Goal: Transaction & Acquisition: Purchase product/service

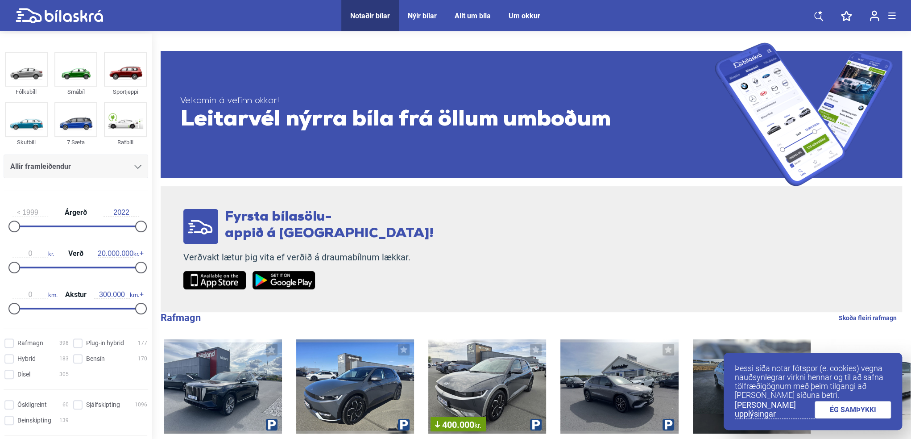
click at [861, 409] on link "ÉG SAMÞYKKI" at bounding box center [853, 409] width 77 height 17
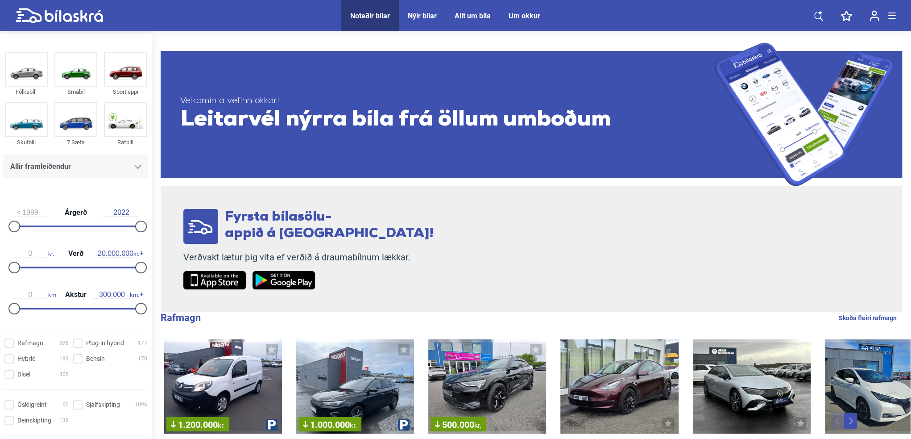
click at [534, 12] on div "Um okkur" at bounding box center [525, 16] width 32 height 8
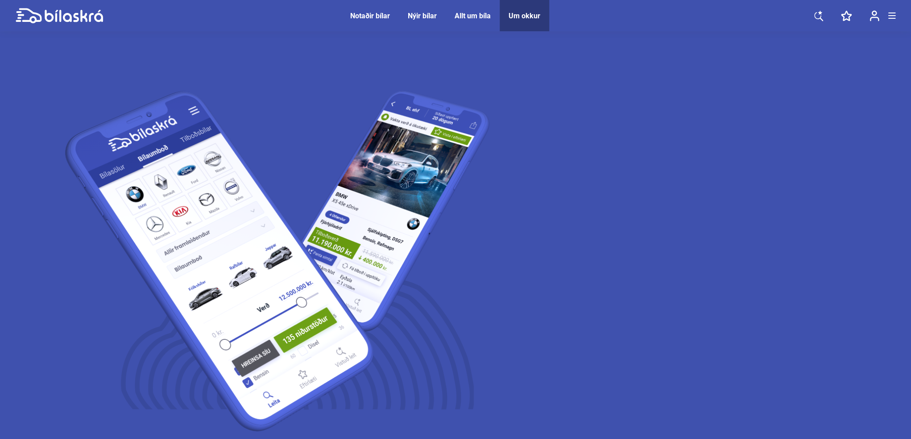
click at [374, 16] on div "Notaðir bílar" at bounding box center [370, 16] width 40 height 8
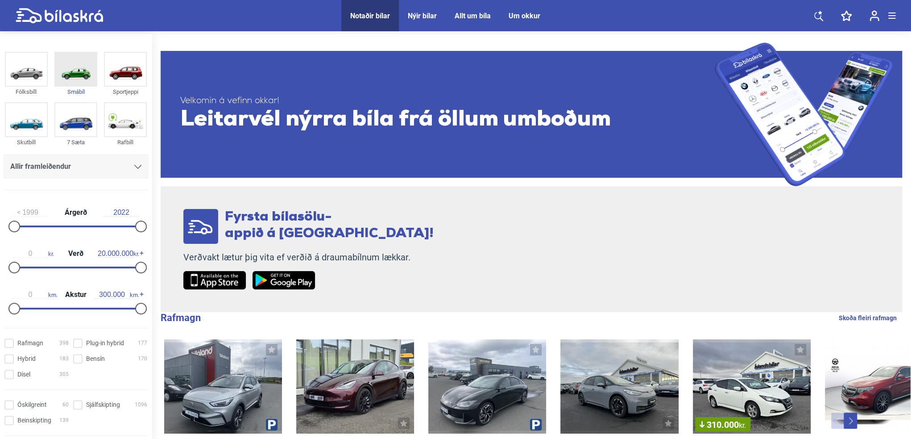
click at [68, 71] on img at bounding box center [75, 69] width 41 height 33
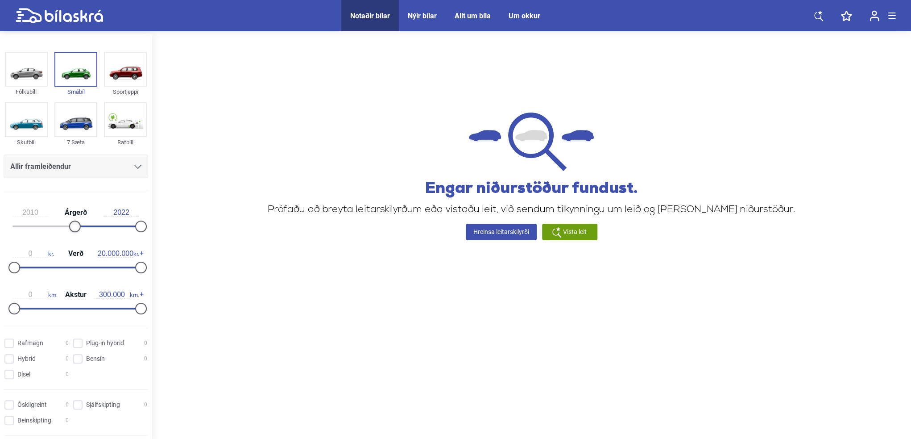
type input "2011"
drag, startPoint x: 16, startPoint y: 224, endPoint x: 81, endPoint y: 227, distance: 65.6
click at [81, 227] on div at bounding box center [81, 226] width 12 height 12
type input "1.400.000"
drag, startPoint x: 136, startPoint y: 266, endPoint x: 21, endPoint y: 265, distance: 115.1
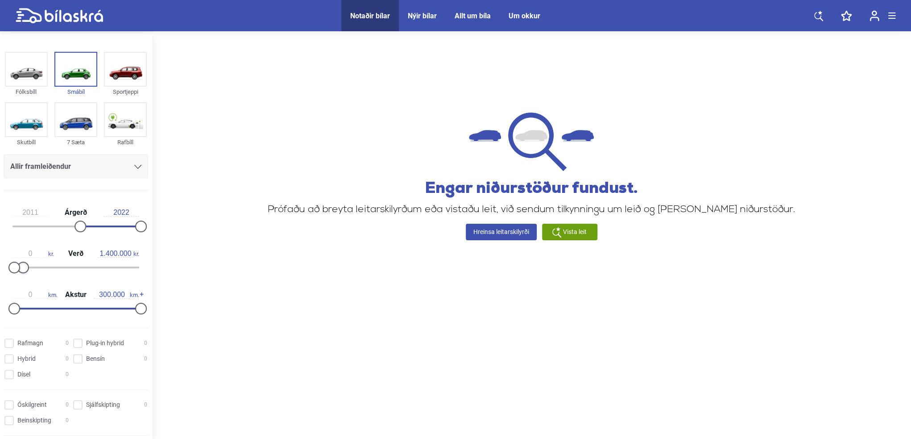
click at [21, 265] on div at bounding box center [23, 267] width 12 height 12
type input "150.000"
drag, startPoint x: 135, startPoint y: 305, endPoint x: 72, endPoint y: 307, distance: 63.4
click at [72, 307] on div at bounding box center [78, 309] width 12 height 12
click at [77, 357] on input "Bensín 0" at bounding box center [112, 358] width 74 height 9
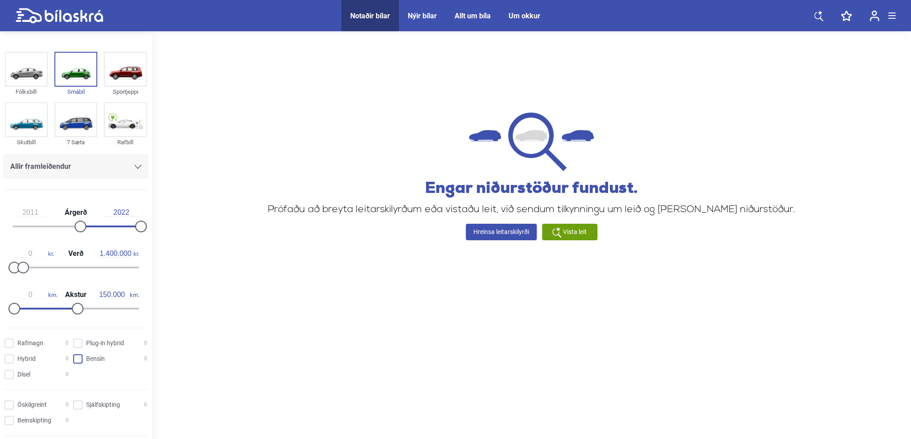
checkbox input "true"
click at [12, 340] on input "Rafmagn 0" at bounding box center [38, 343] width 64 height 9
checkbox input "true"
click at [9, 417] on input "Beinskipting 0" at bounding box center [38, 420] width 64 height 9
checkbox input "true"
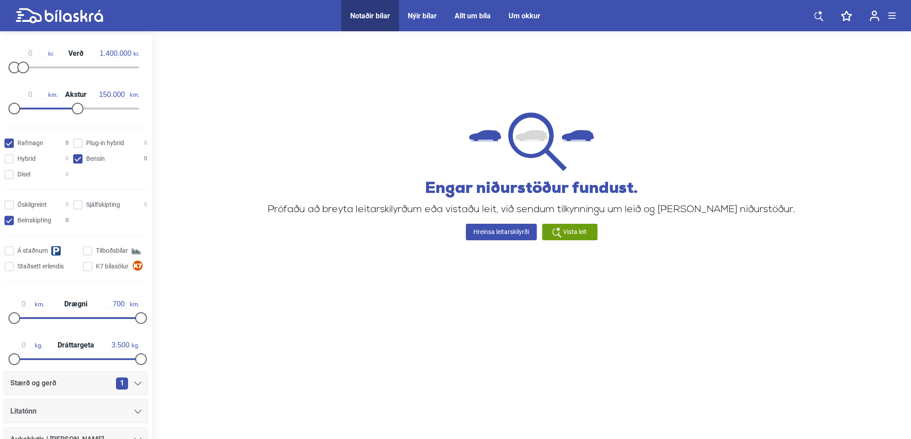
scroll to position [223, 0]
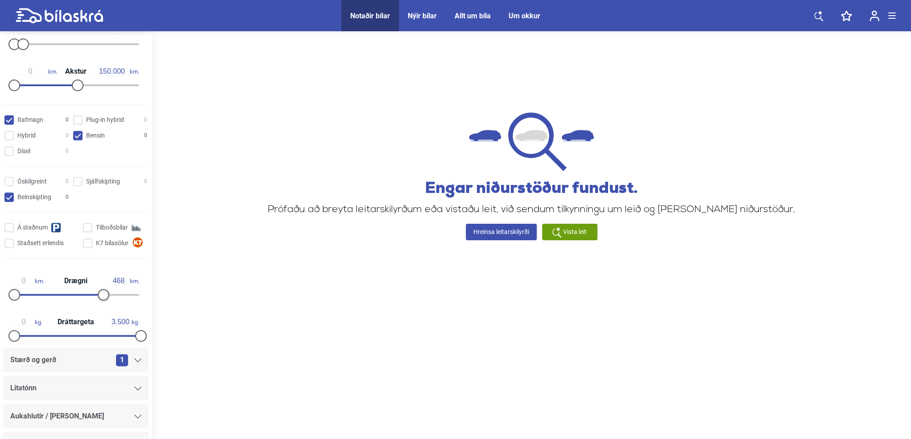
type input "463"
drag, startPoint x: 135, startPoint y: 295, endPoint x: 93, endPoint y: 296, distance: 42.0
click at [93, 296] on div at bounding box center [98, 295] width 12 height 12
type input "1.546"
drag, startPoint x: 127, startPoint y: 334, endPoint x: 66, endPoint y: 331, distance: 60.8
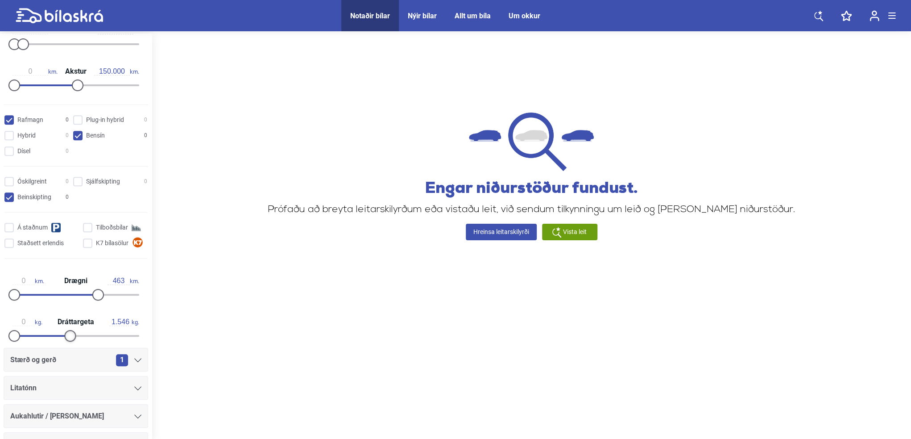
click at [66, 331] on div at bounding box center [70, 336] width 12 height 12
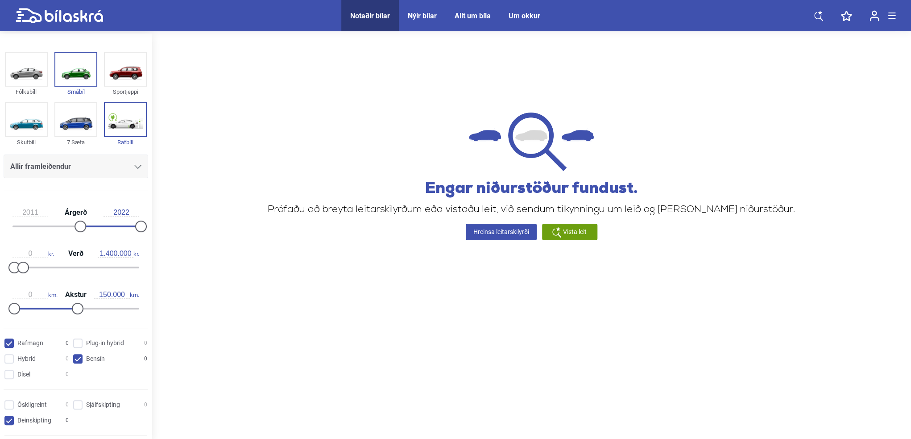
click at [575, 234] on span "Vista leit" at bounding box center [575, 231] width 24 height 9
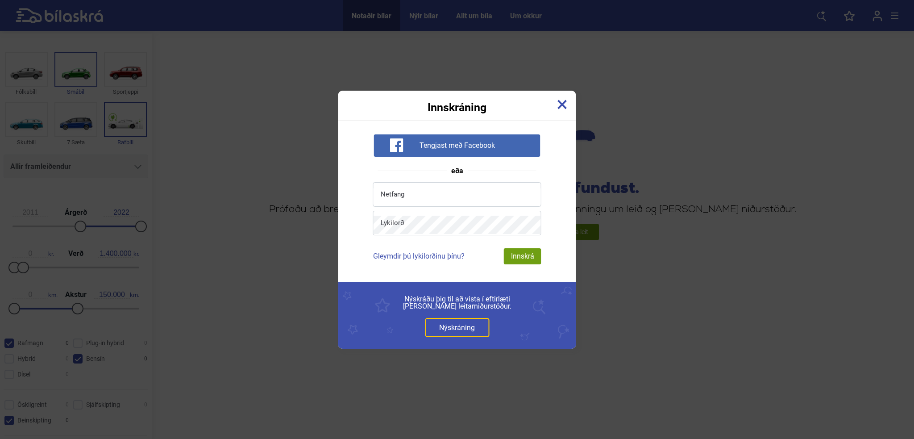
click at [559, 103] on img at bounding box center [562, 105] width 10 height 10
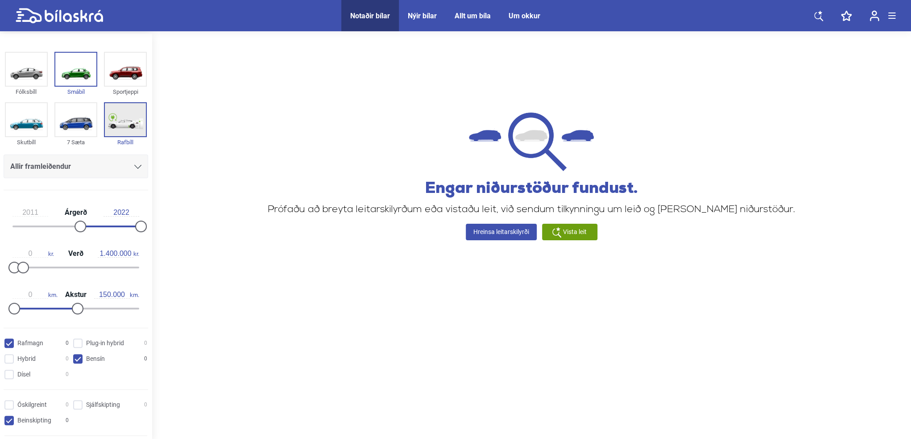
click at [124, 123] on img at bounding box center [125, 119] width 41 height 33
checkbox input "false"
type input "2013"
drag, startPoint x: 81, startPoint y: 222, endPoint x: 91, endPoint y: 223, distance: 10.3
click at [91, 223] on div at bounding box center [92, 226] width 12 height 12
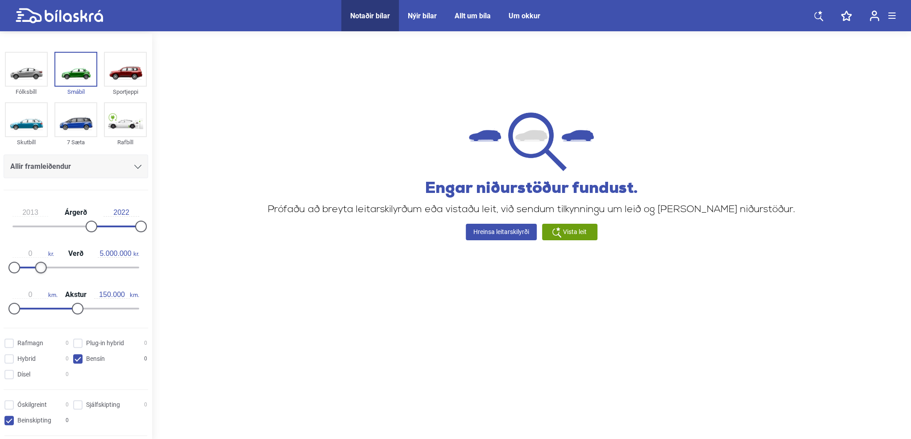
drag, startPoint x: 26, startPoint y: 265, endPoint x: 48, endPoint y: 267, distance: 22.4
click at [47, 267] on div at bounding box center [41, 267] width 12 height 12
drag, startPoint x: 46, startPoint y: 267, endPoint x: 63, endPoint y: 267, distance: 17.0
click at [63, 267] on div at bounding box center [60, 267] width 12 height 12
drag, startPoint x: 63, startPoint y: 267, endPoint x: 86, endPoint y: 268, distance: 22.3
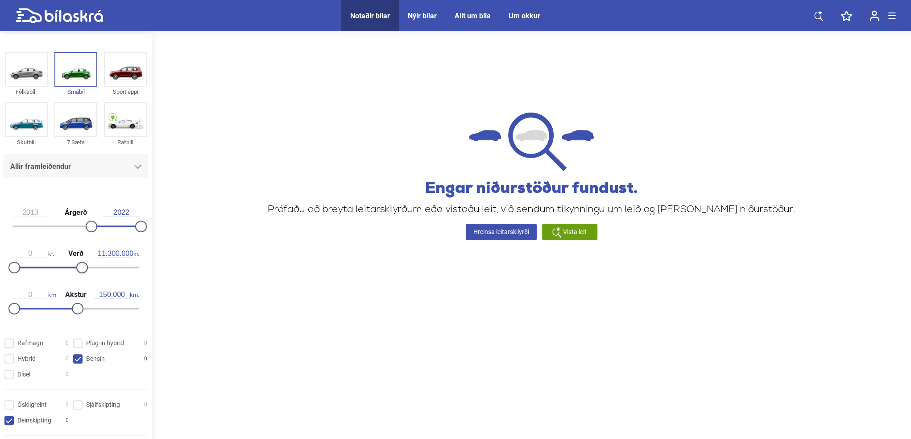
click at [86, 268] on div at bounding box center [82, 267] width 12 height 12
type input "14.900.000"
drag, startPoint x: 86, startPoint y: 268, endPoint x: 104, endPoint y: 273, distance: 18.5
click at [108, 270] on div at bounding box center [108, 267] width 12 height 12
click at [77, 357] on input "Bensín 0" at bounding box center [112, 358] width 74 height 9
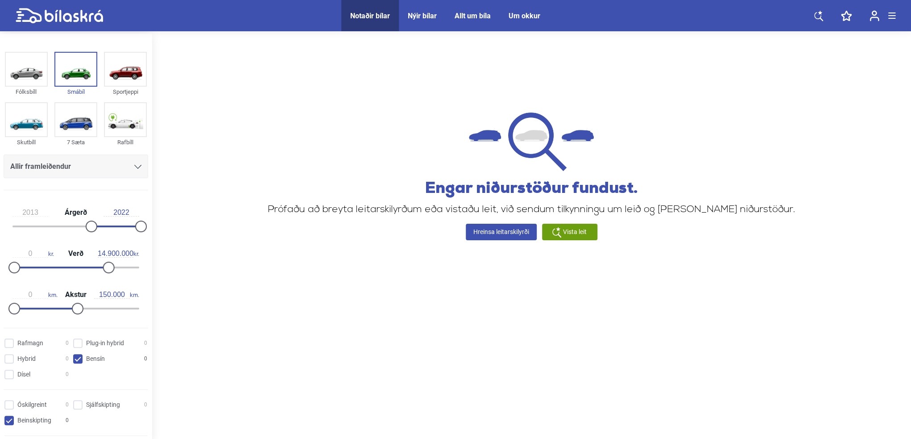
checkbox input "false"
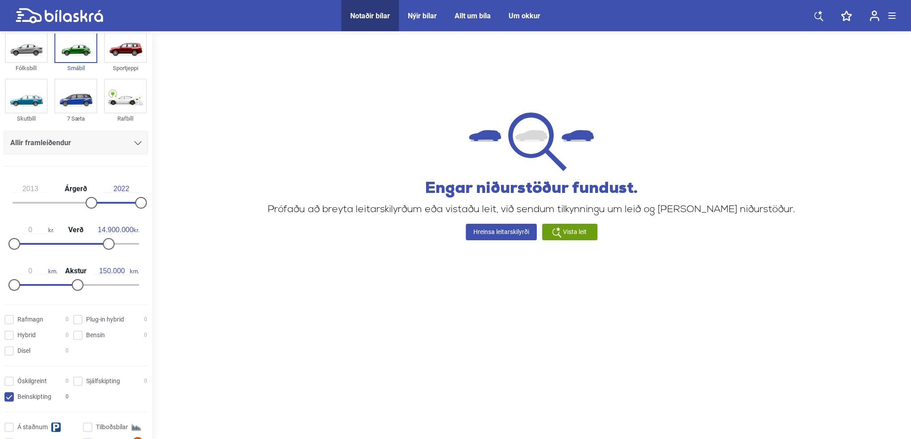
scroll to position [45, 0]
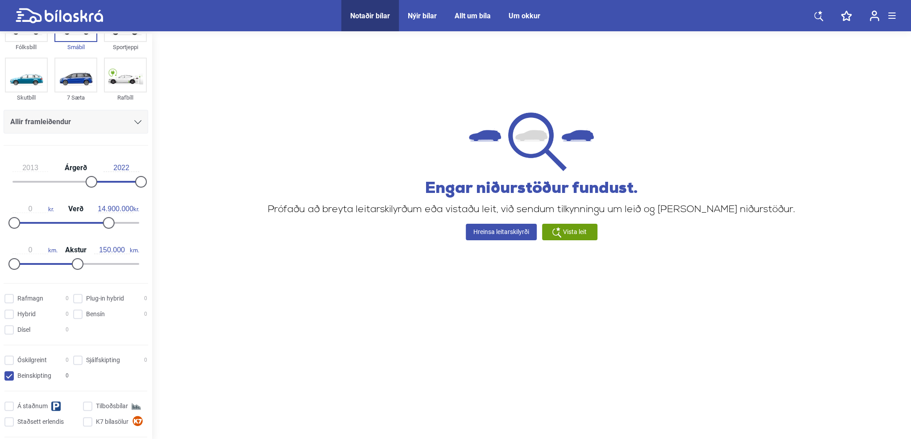
click at [5, 371] on span at bounding box center [8, 375] width 9 height 9
click at [6, 371] on input "Beinskipting 0" at bounding box center [38, 375] width 64 height 9
checkbox input "false"
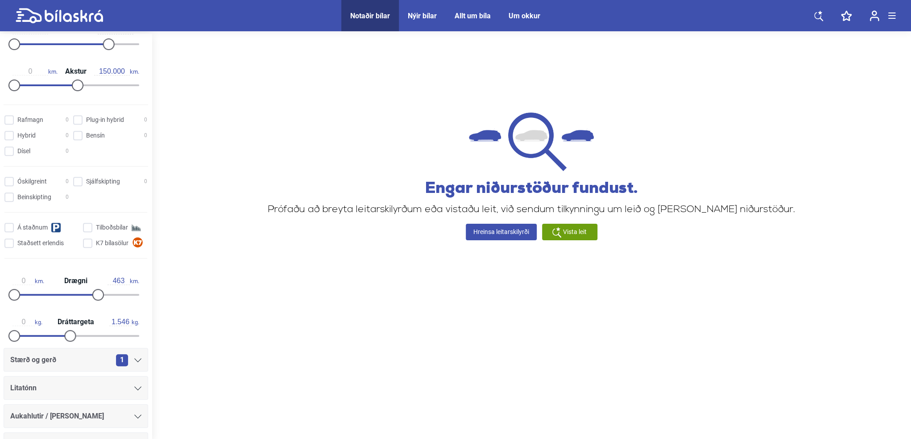
scroll to position [268, 0]
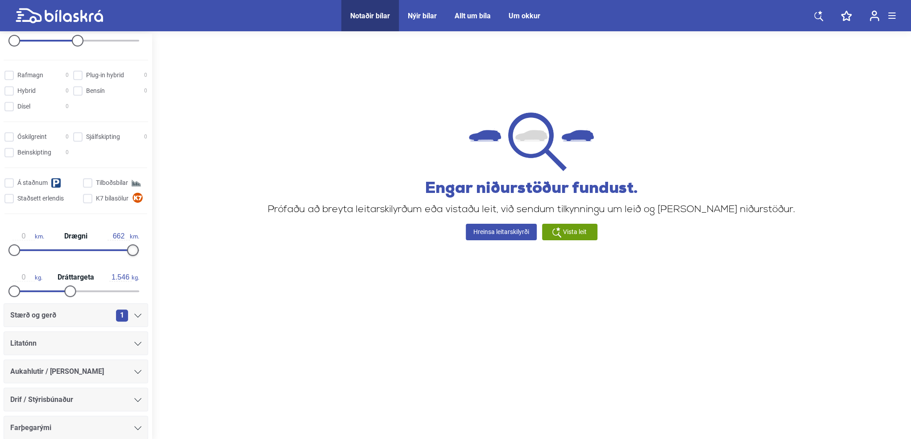
drag, startPoint x: 96, startPoint y: 249, endPoint x: 132, endPoint y: 249, distance: 35.3
click at [132, 249] on div at bounding box center [133, 250] width 12 height 12
type input "700"
drag, startPoint x: 132, startPoint y: 249, endPoint x: 145, endPoint y: 249, distance: 12.9
click at [145, 249] on div "0 km. Drægni 700 km." at bounding box center [76, 241] width 145 height 41
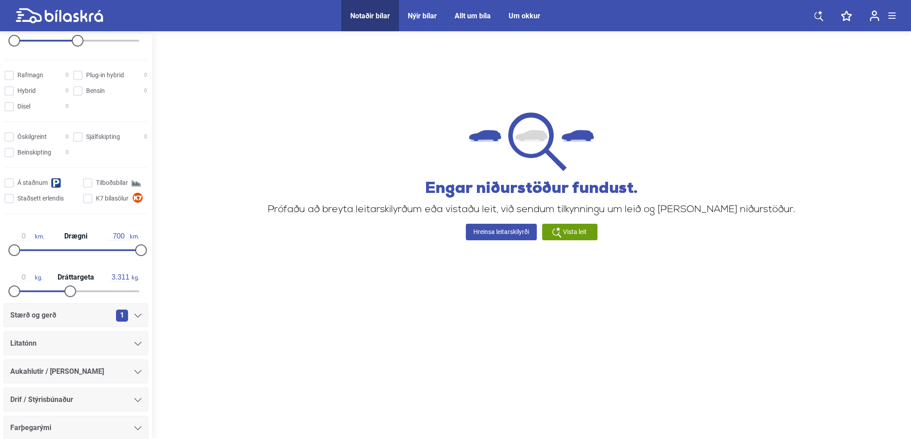
type input "3.500"
drag, startPoint x: 68, startPoint y: 289, endPoint x: 172, endPoint y: 289, distance: 104.0
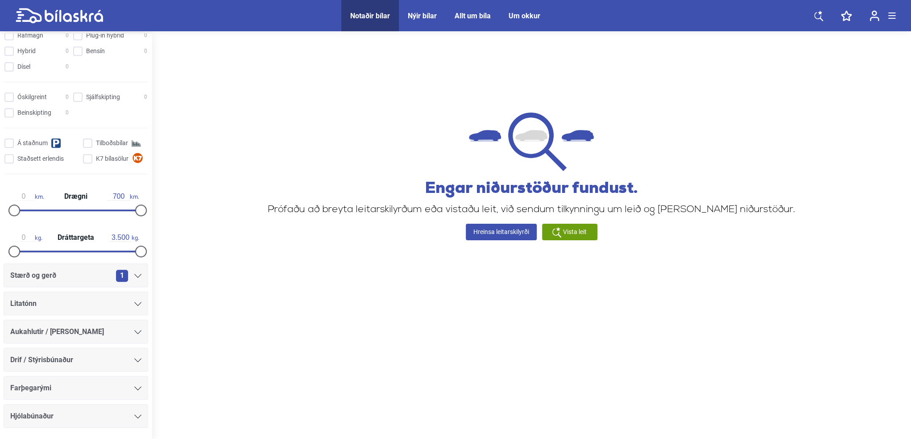
scroll to position [292, 0]
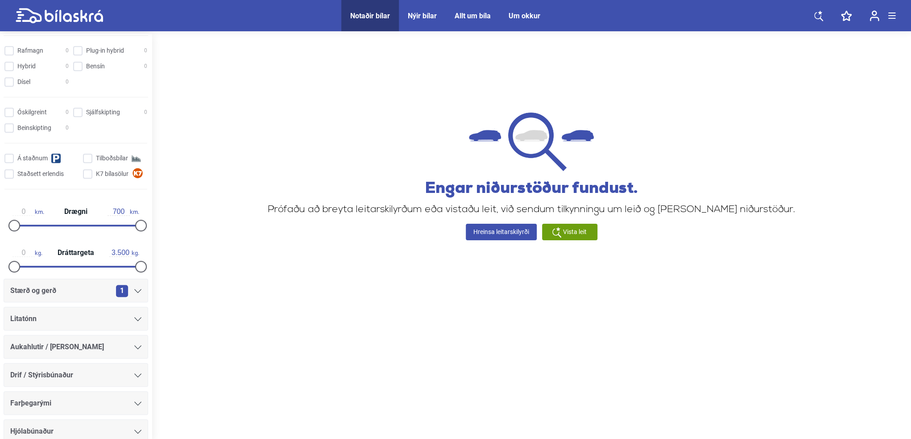
click at [132, 286] on div "1" at bounding box center [128, 291] width 25 height 12
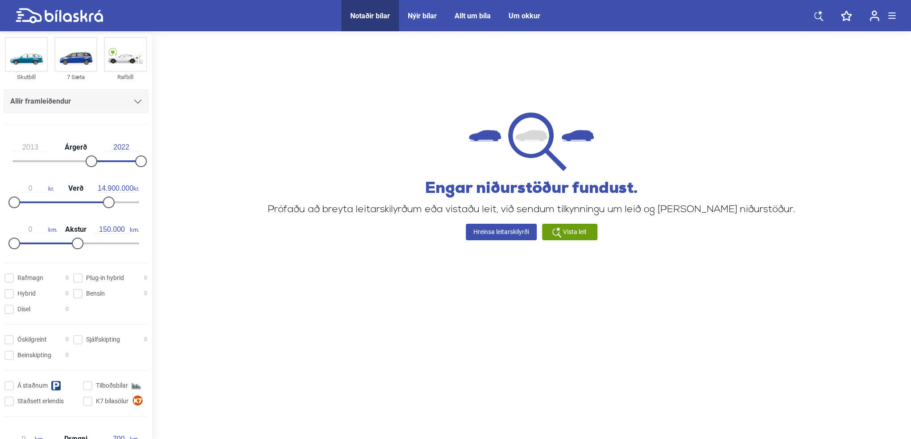
scroll to position [0, 0]
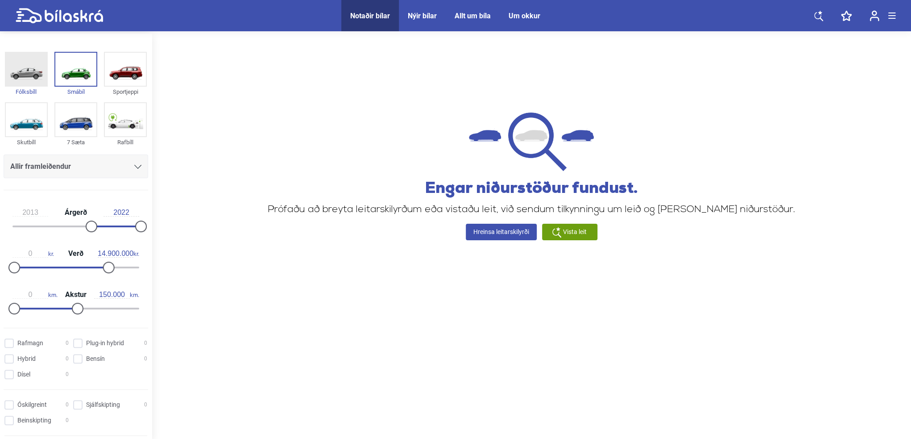
click at [24, 76] on img at bounding box center [26, 69] width 41 height 33
checkbox input "true"
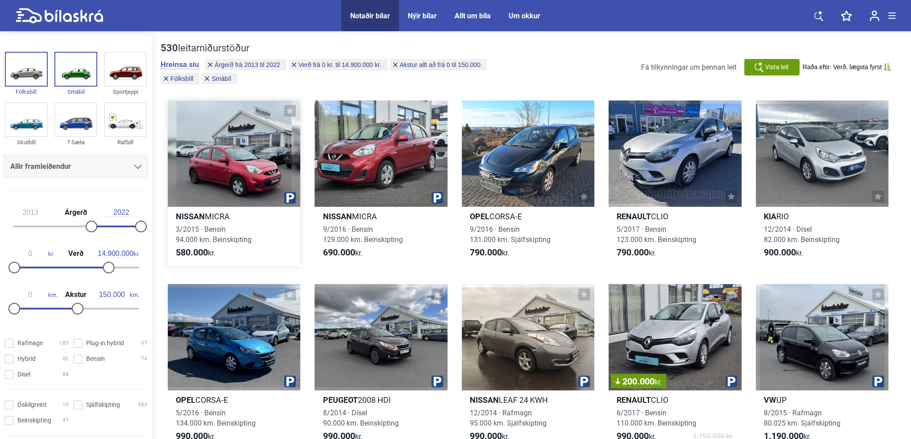
click at [239, 162] on div at bounding box center [234, 153] width 133 height 106
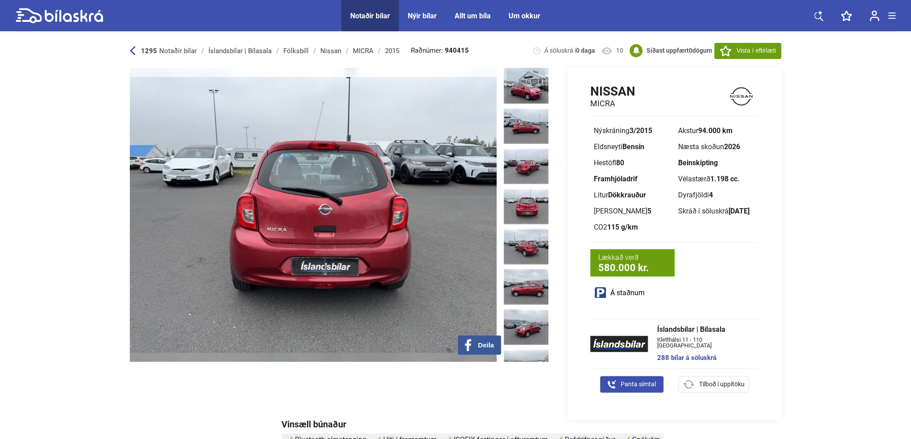
click at [513, 195] on img at bounding box center [526, 206] width 45 height 36
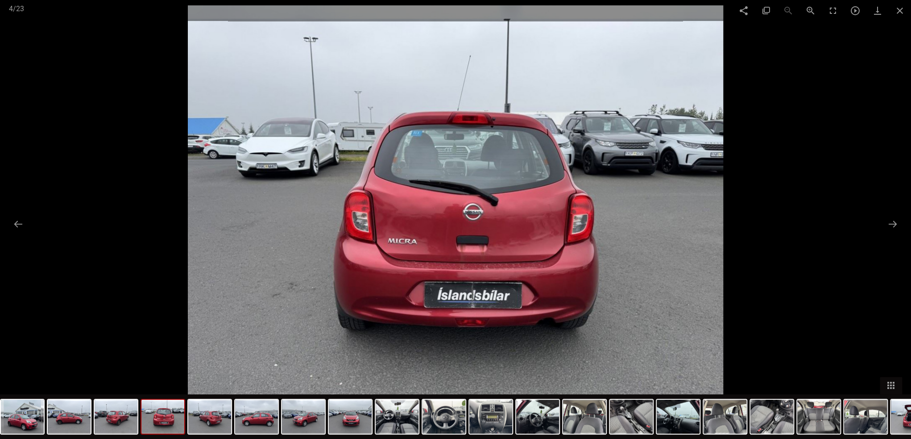
click at [571, 139] on img at bounding box center [455, 219] width 535 height 428
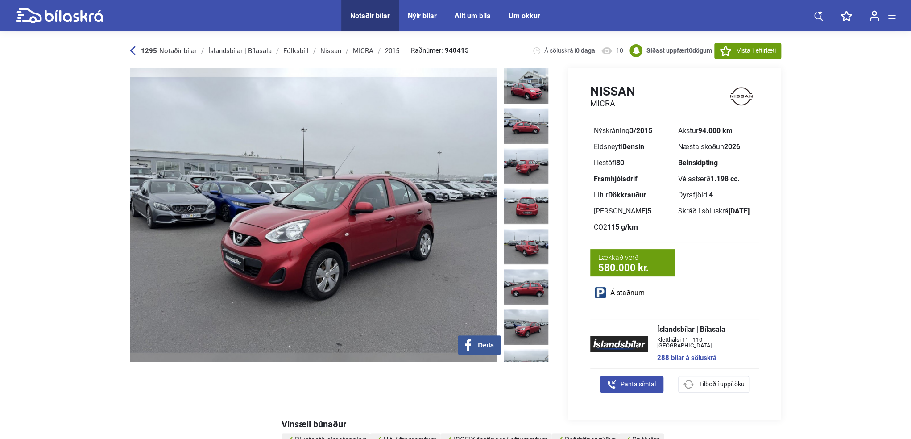
click at [731, 53] on button "Vista í eftirlæti" at bounding box center [747, 51] width 67 height 16
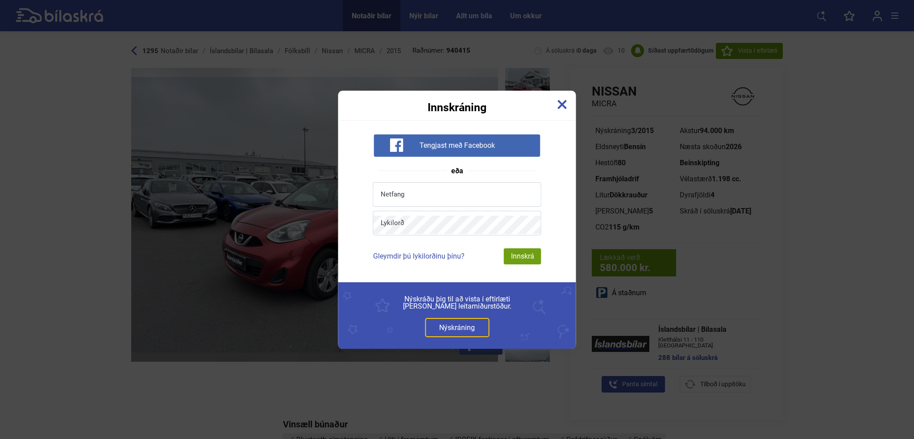
click at [464, 144] on span "Tengjast með Facebook" at bounding box center [456, 145] width 75 height 9
click at [441, 327] on link "Nýskráning" at bounding box center [457, 327] width 64 height 19
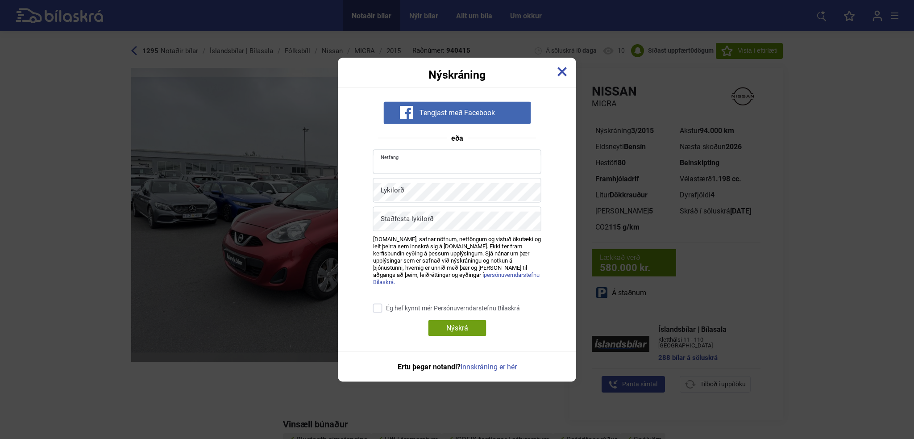
click at [405, 160] on input "text" at bounding box center [456, 163] width 167 height 18
type input "hannes.kristjansson@gmail.com"
click at [378, 307] on input "Ég hef kynnt mér Persónuverndarstefnu Bílaskrá" at bounding box center [458, 307] width 168 height 9
checkbox input "true"
click at [453, 326] on div "Nýskrá" at bounding box center [457, 327] width 58 height 16
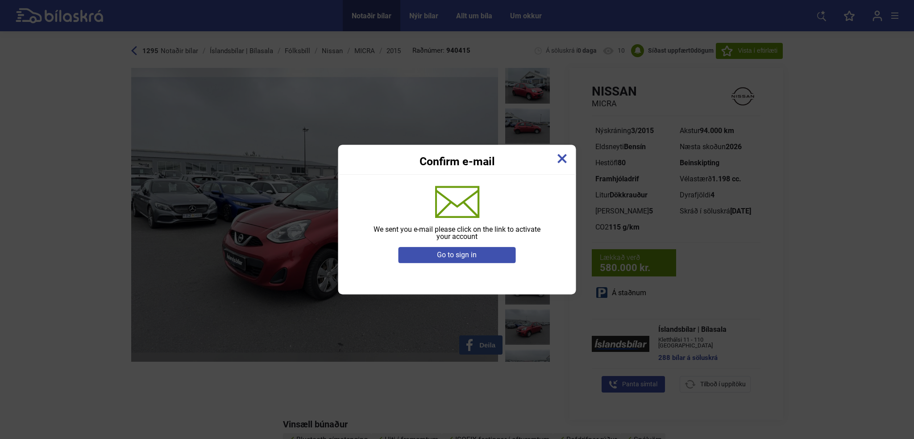
click at [466, 252] on div "Go to sign in" at bounding box center [457, 255] width 118 height 16
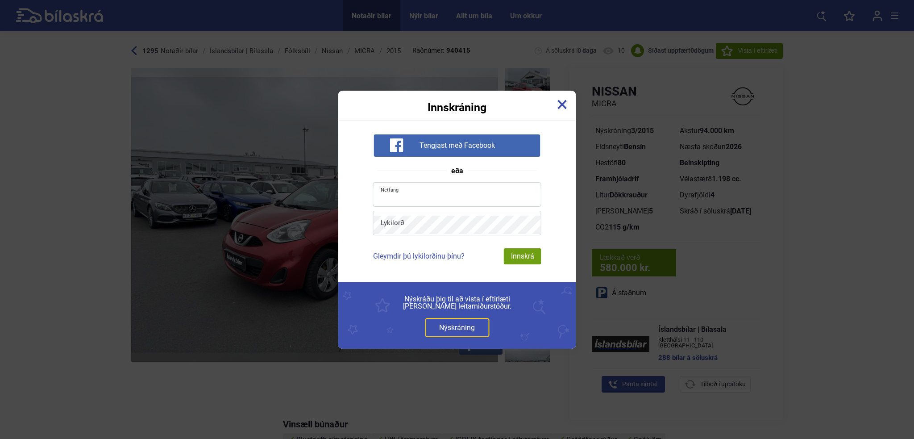
click at [419, 195] on input "email" at bounding box center [456, 196] width 167 height 18
type input "hannes.kristjansson@gmail.com"
click at [519, 255] on div "Innskrá" at bounding box center [522, 256] width 37 height 16
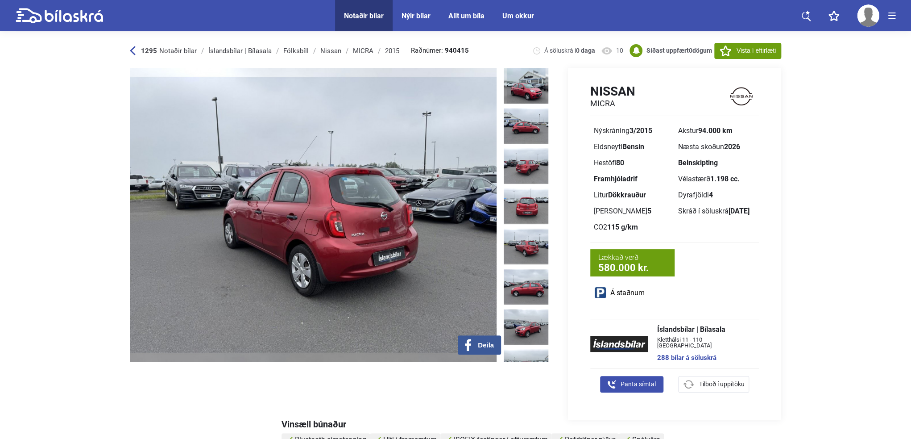
click at [769, 51] on span "Vista í eftirlæti" at bounding box center [756, 50] width 39 height 9
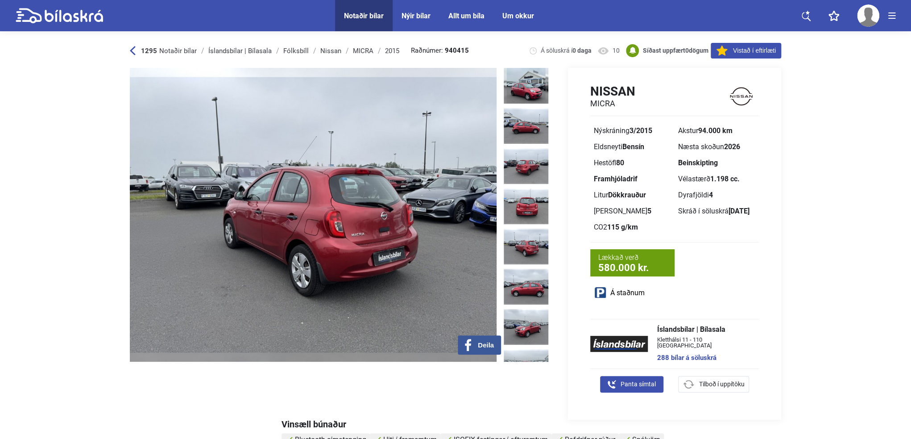
click at [330, 50] on div "Nissan" at bounding box center [330, 50] width 21 height 7
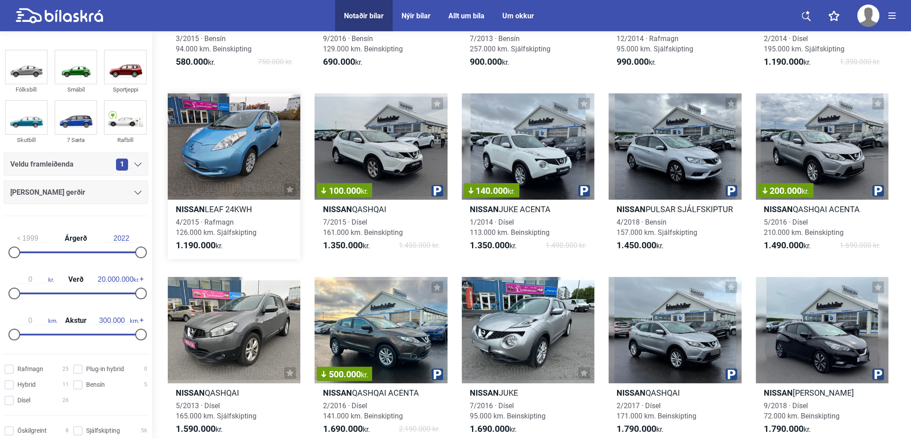
scroll to position [178, 0]
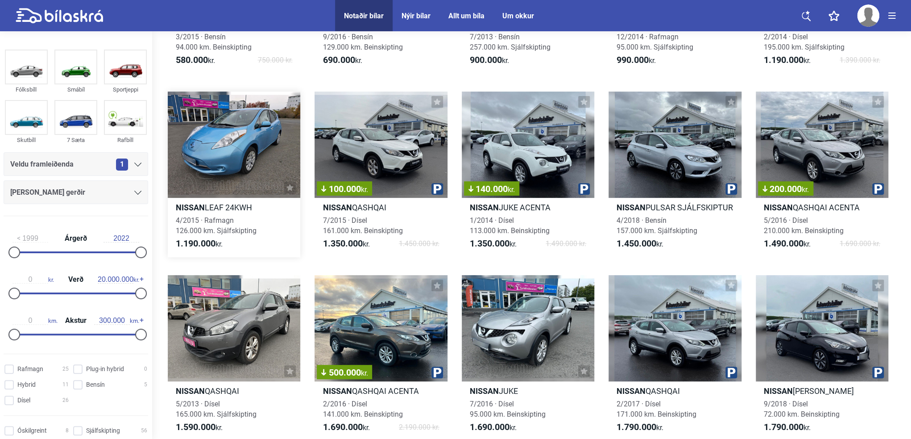
click at [232, 162] on div at bounding box center [234, 144] width 133 height 106
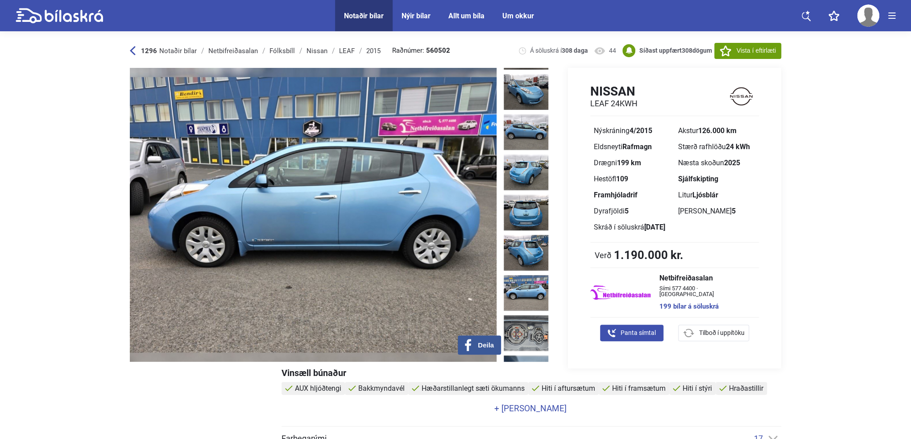
scroll to position [89, 0]
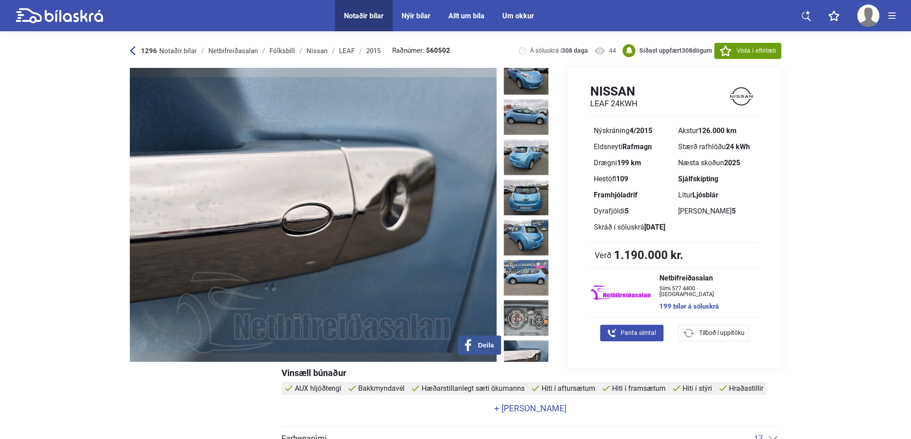
click at [516, 340] on img at bounding box center [526, 358] width 45 height 36
click at [280, 50] on div "Fólksbíll" at bounding box center [282, 50] width 25 height 7
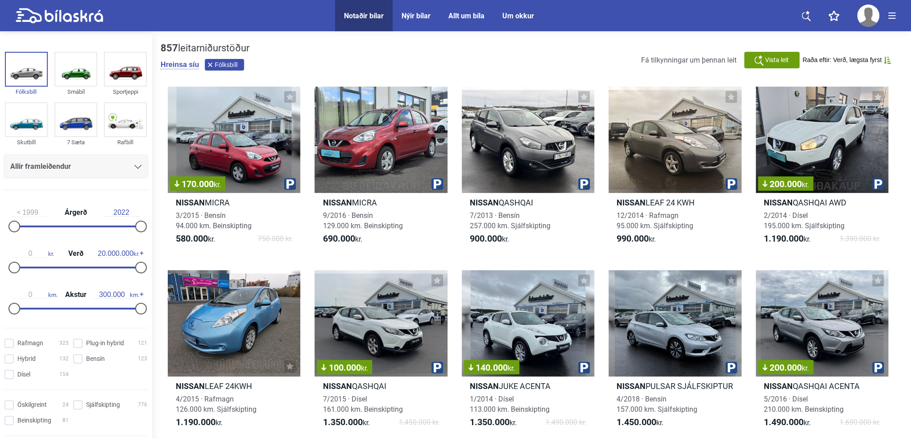
click at [211, 61] on button "Fólksbíll" at bounding box center [224, 65] width 39 height 12
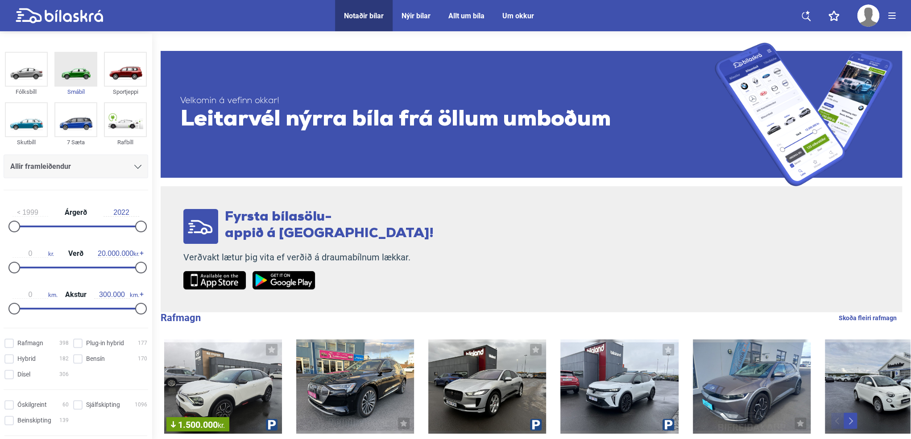
click at [77, 74] on img at bounding box center [75, 69] width 41 height 33
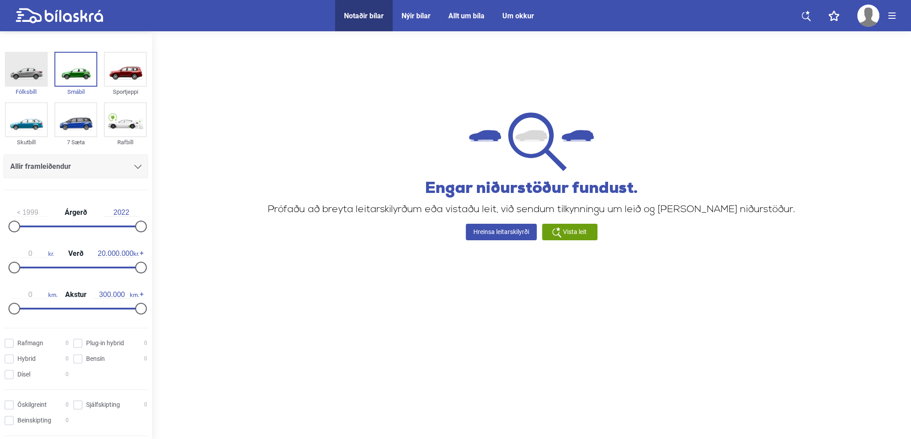
click at [39, 73] on img at bounding box center [26, 69] width 41 height 33
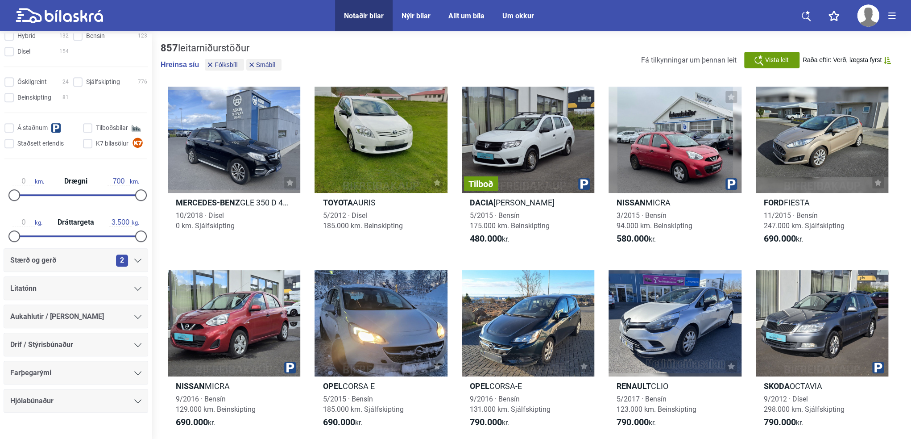
scroll to position [336, 0]
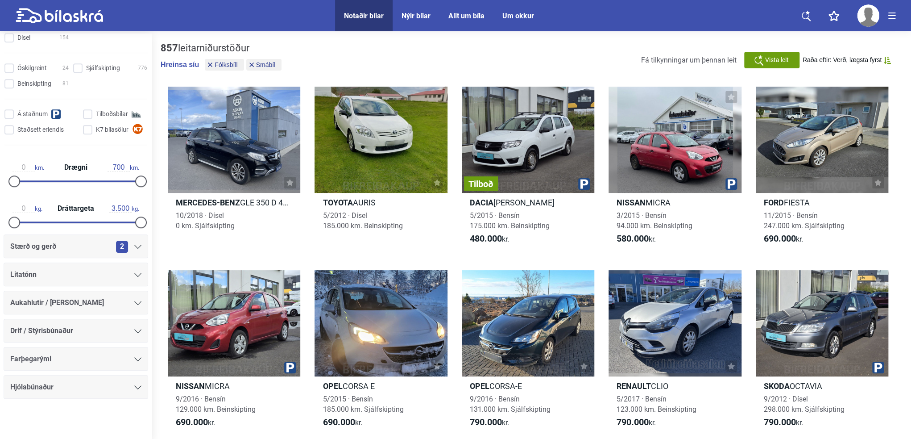
click at [131, 242] on div "2" at bounding box center [128, 247] width 25 height 12
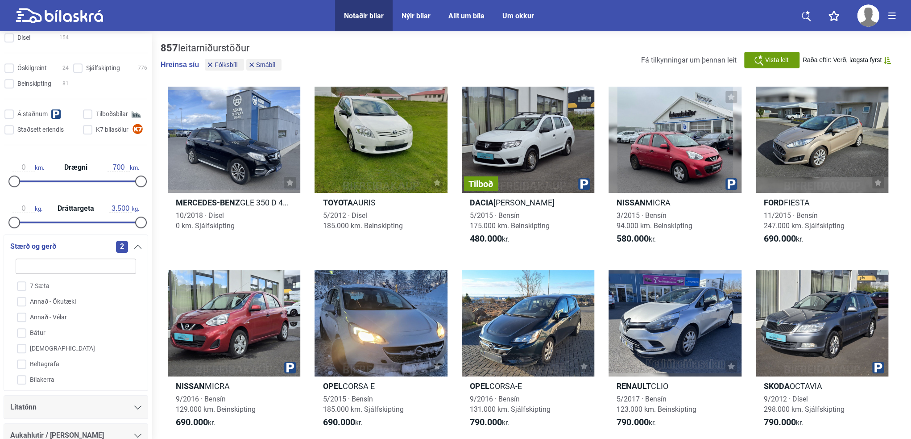
click at [131, 242] on div "2" at bounding box center [128, 247] width 25 height 12
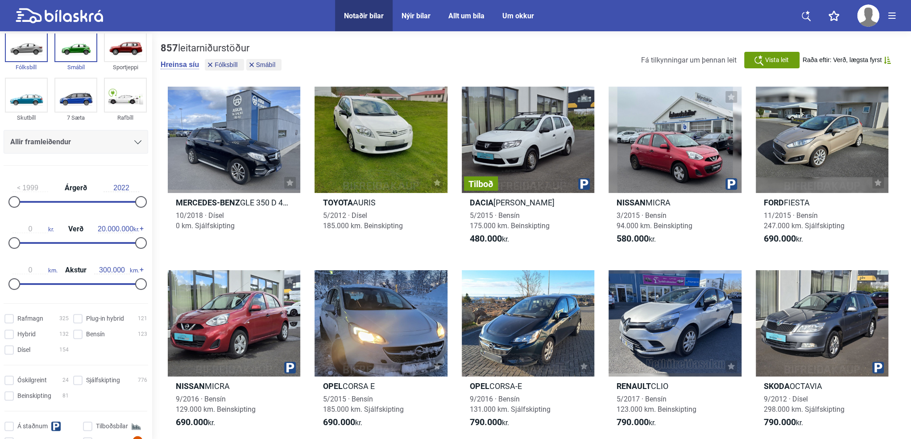
scroll to position [0, 0]
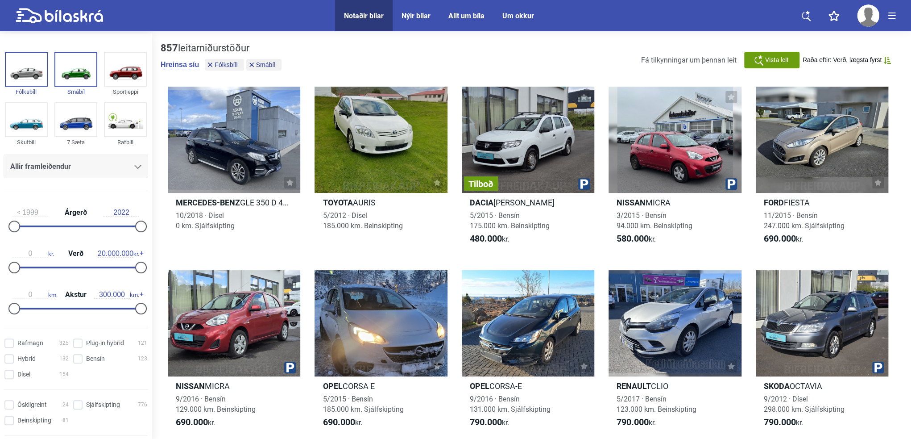
click at [98, 162] on div "Allir framleiðendur" at bounding box center [75, 166] width 131 height 12
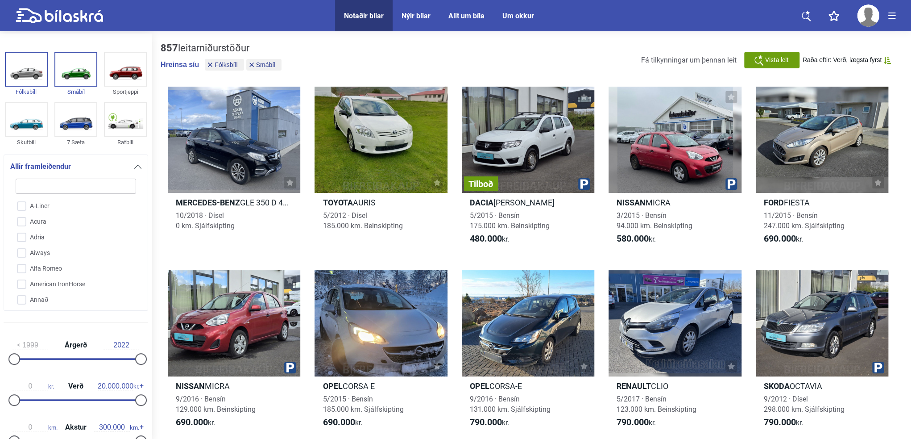
type input "w"
checkbox input "false"
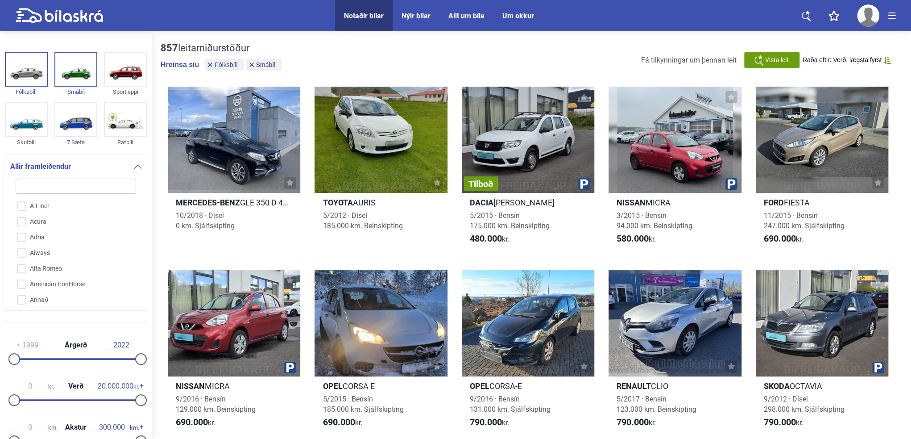
checkbox input "false"
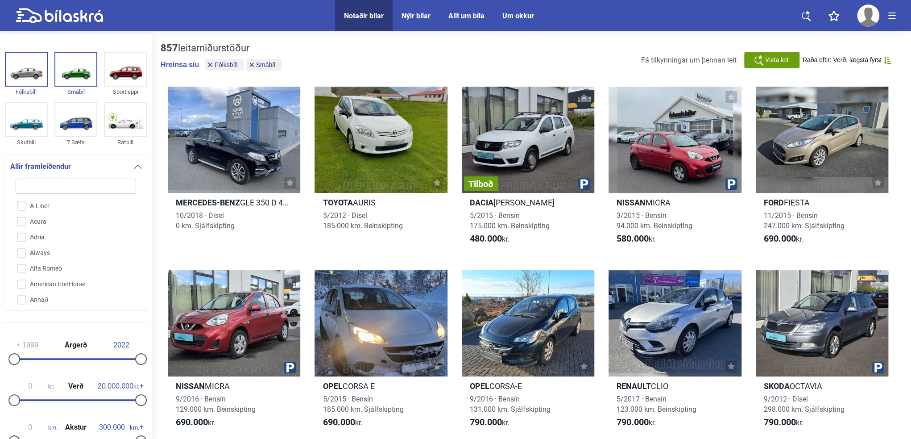
checkbox input "false"
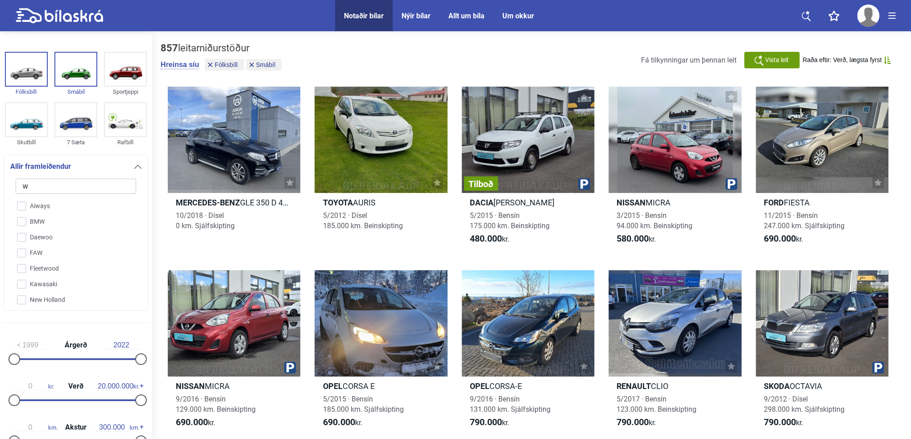
checkbox input "false"
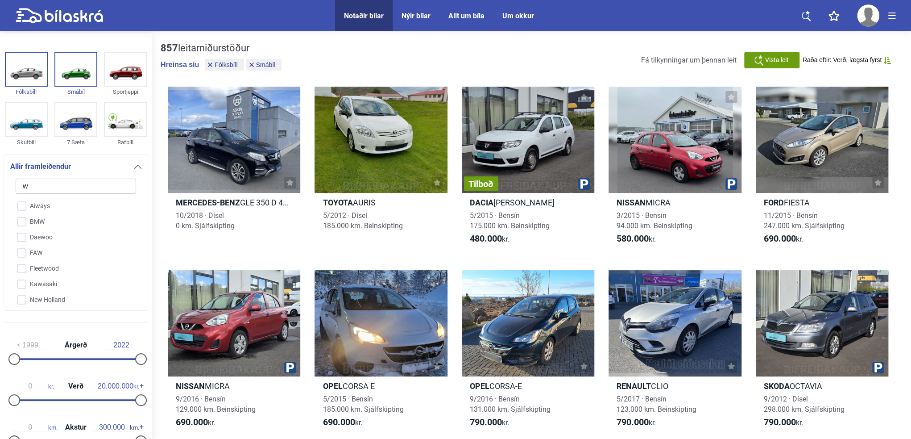
checkbox input "false"
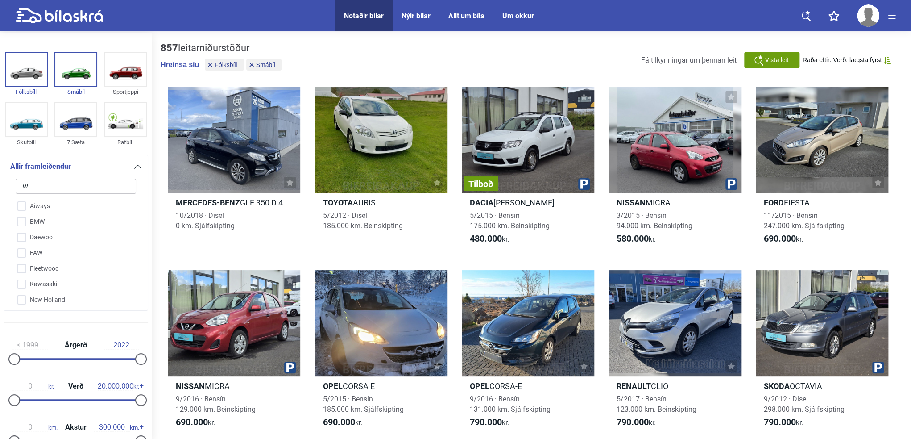
checkbox input "false"
type input "v"
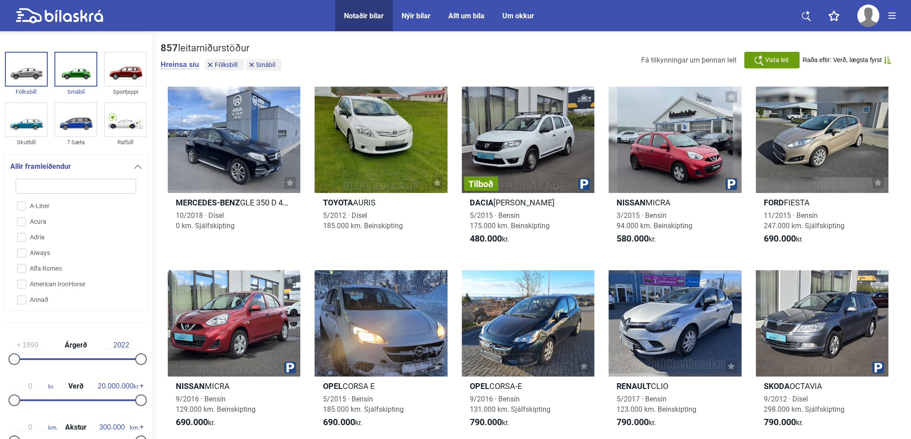
checkbox input "false"
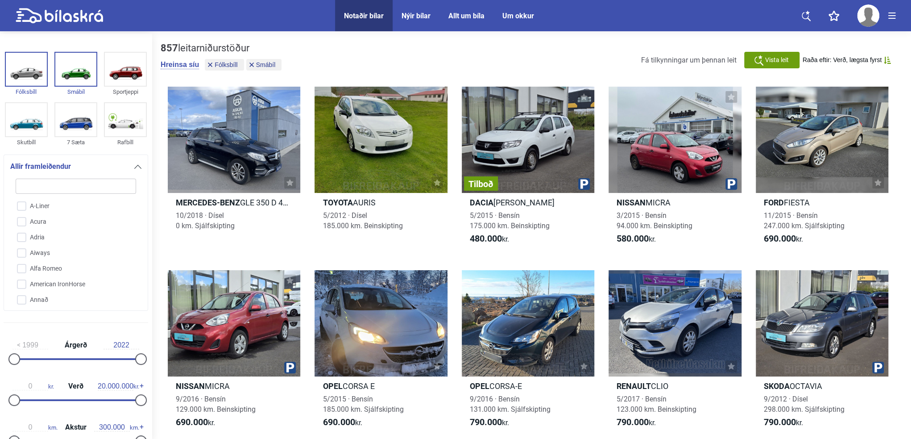
checkbox input "false"
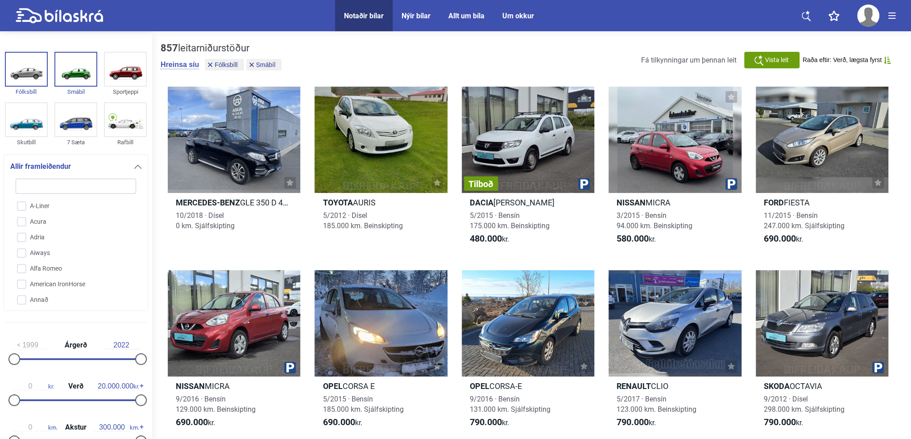
checkbox input "false"
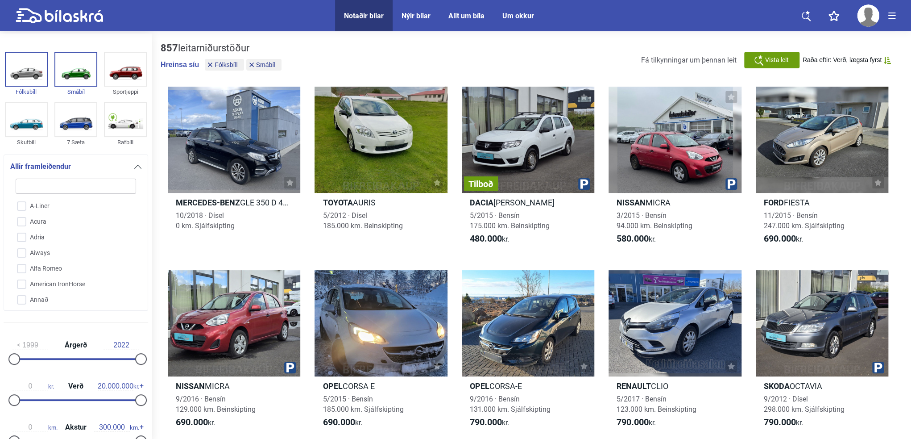
checkbox input "false"
type input "vo"
checkbox input "false"
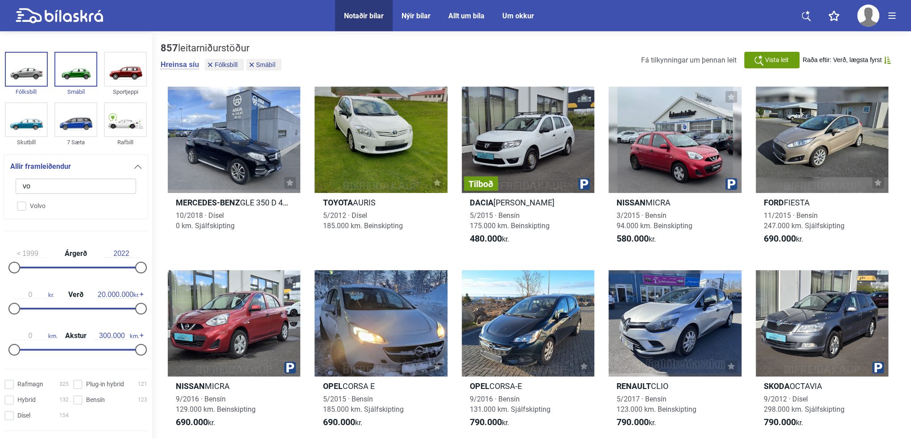
type input "v"
checkbox input "false"
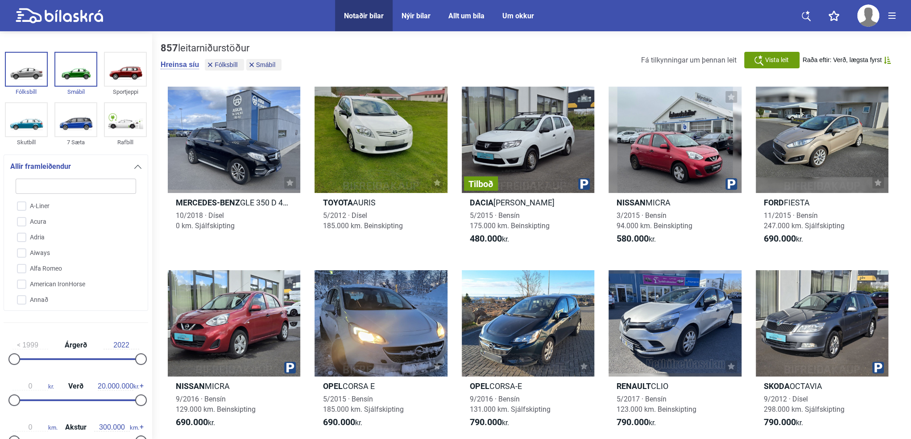
type input "w"
checkbox input "false"
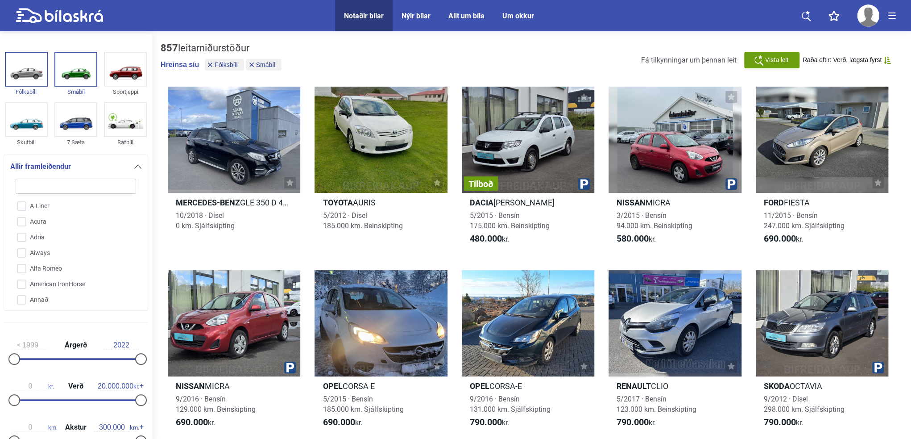
checkbox input "false"
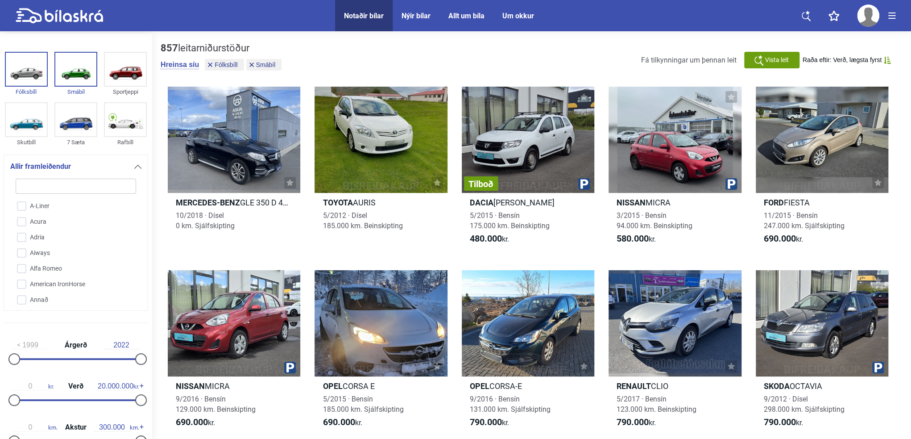
checkbox input "false"
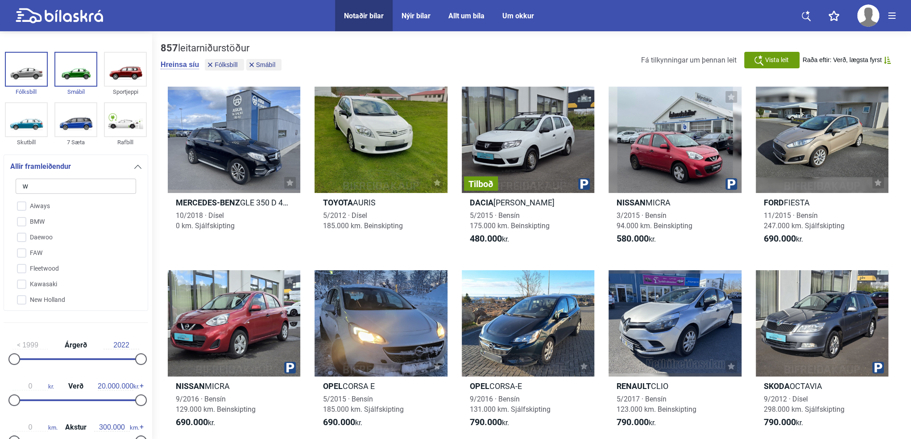
type input "wo"
checkbox input "false"
type input "w"
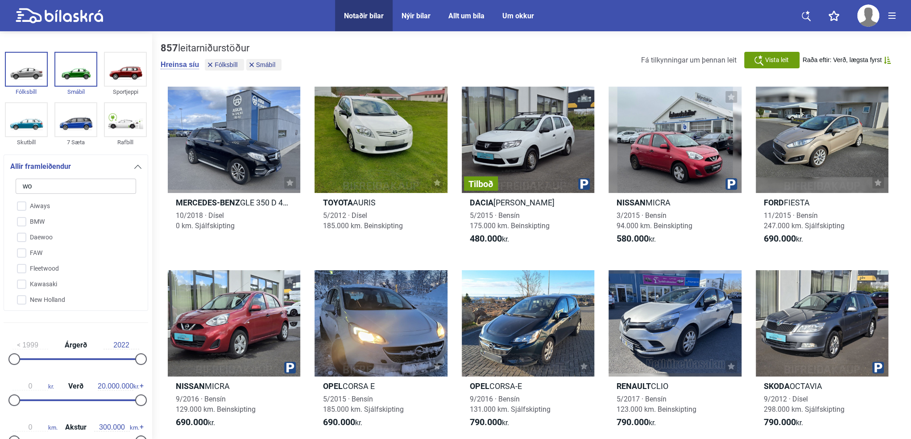
checkbox input "false"
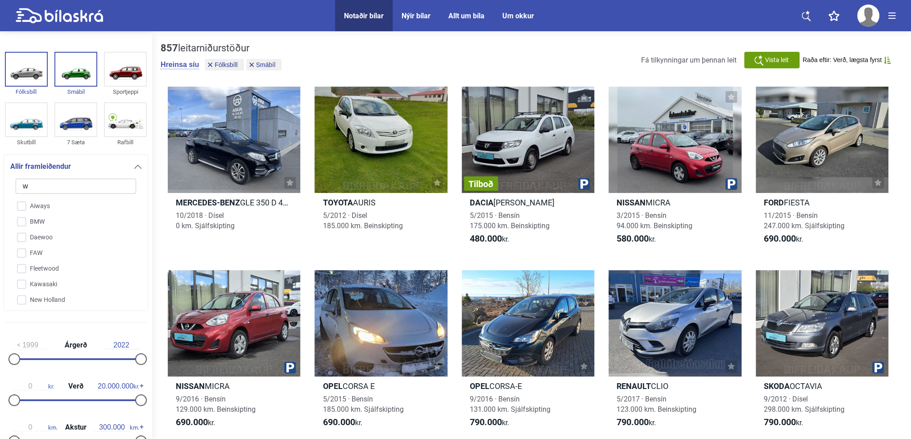
checkbox input "false"
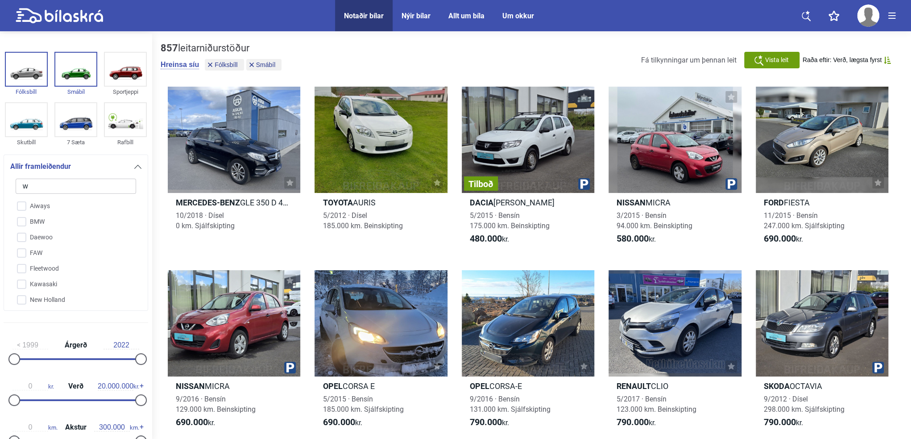
checkbox input "false"
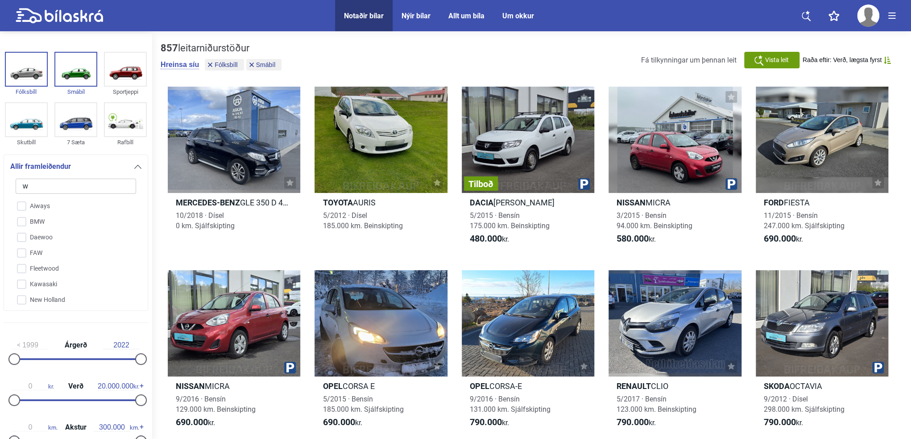
checkbox input "false"
click at [21, 255] on input "VW" at bounding box center [69, 263] width 121 height 16
checkbox input "true"
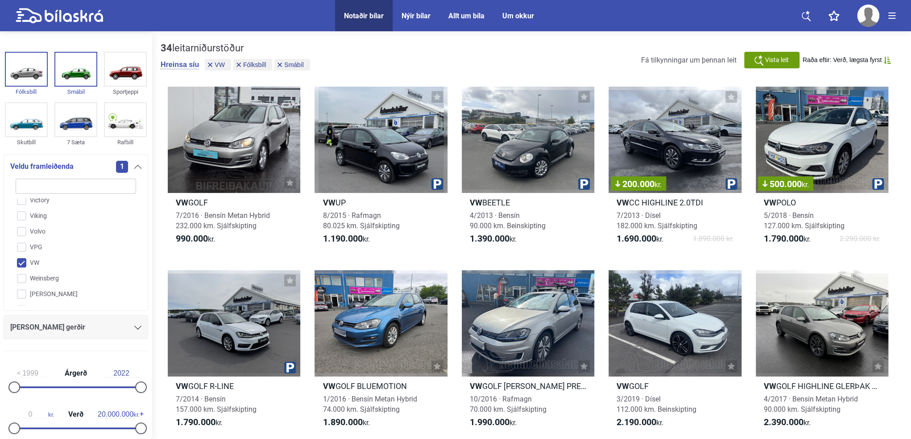
click at [155, 197] on div "34 leitarniðurstöður Hreinsa síu VW Fólksbíll Smábíl Fá tilkynningar um þennan …" at bounding box center [531, 430] width 759 height 795
click at [69, 188] on input "search" at bounding box center [76, 185] width 120 height 15
click at [45, 326] on span "[PERSON_NAME] gerðir" at bounding box center [47, 327] width 75 height 12
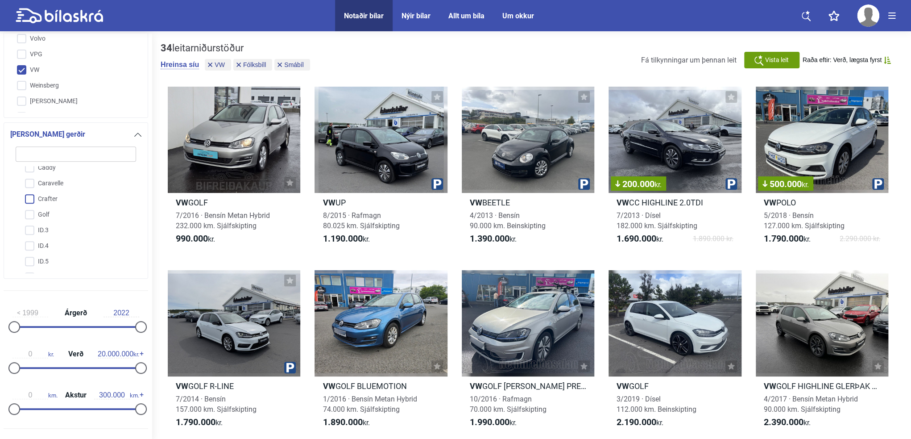
scroll to position [89, 0]
click at [29, 241] on input "Polo" at bounding box center [69, 241] width 121 height 16
checkbox input "true"
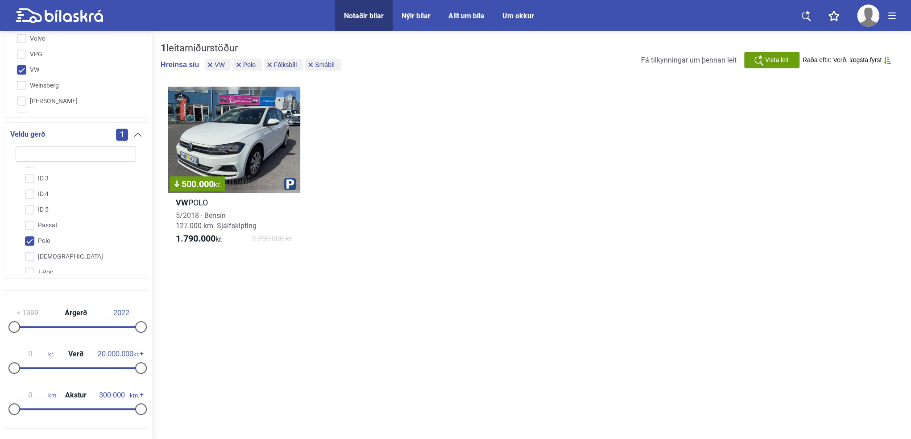
click at [312, 282] on div "1 leitarniðurstöður Hreinsa síu VW Polo Fólksbíll Smábíl Fá tilkynningar um þen…" at bounding box center [531, 236] width 759 height 407
click at [259, 168] on div "500.000 kr." at bounding box center [234, 140] width 133 height 106
